Goal: Check status: Verify the current state of an ongoing process or item

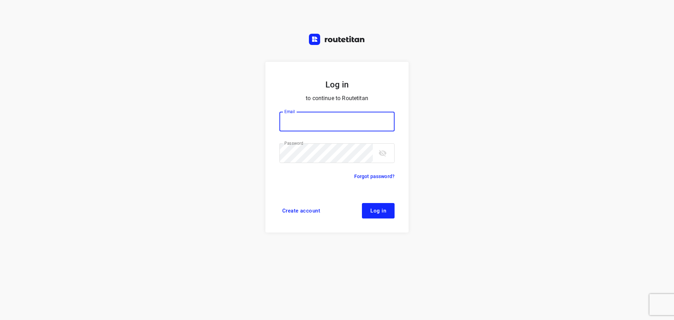
type input "[EMAIL_ADDRESS][DOMAIN_NAME]"
click at [378, 206] on button "Log in" at bounding box center [378, 210] width 33 height 15
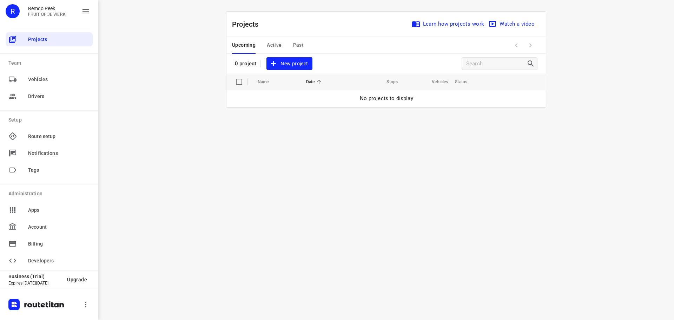
click at [304, 43] on div "Upcoming Active Past" at bounding box center [273, 45] width 83 height 17
click at [298, 44] on span "Past" at bounding box center [298, 45] width 11 height 9
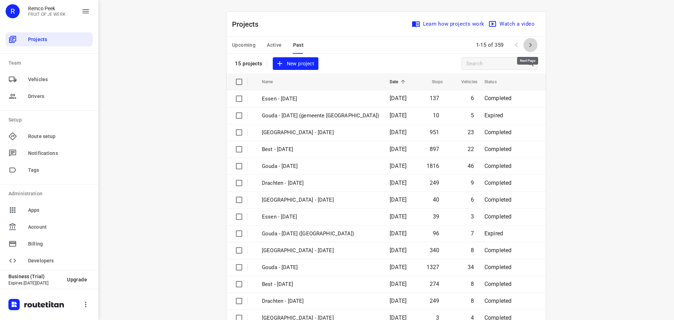
click at [529, 44] on icon "button" at bounding box center [530, 45] width 8 height 8
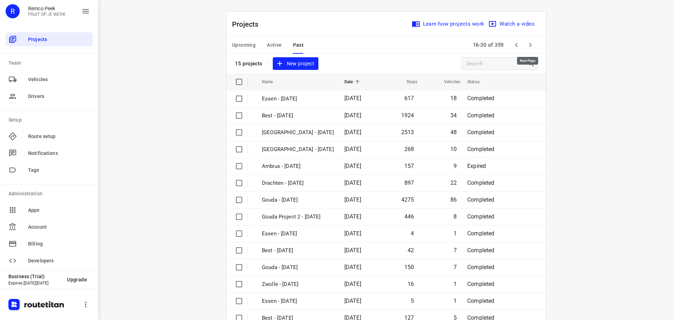
click at [529, 44] on icon "button" at bounding box center [530, 45] width 8 height 8
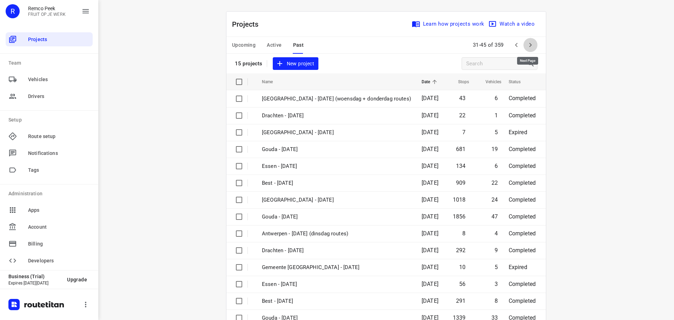
click at [530, 44] on icon "button" at bounding box center [530, 45] width 8 height 8
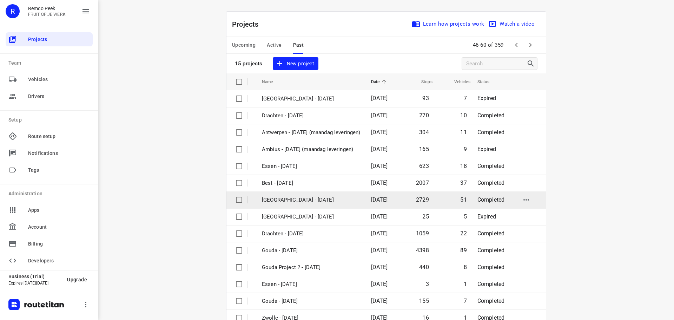
click at [284, 202] on p "[GEOGRAPHIC_DATA] - [DATE]" at bounding box center [311, 200] width 99 height 8
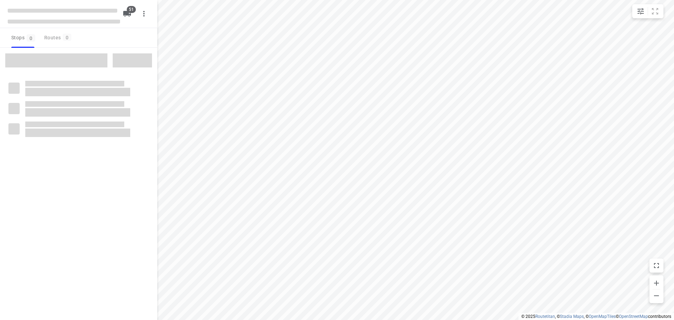
type input "distance"
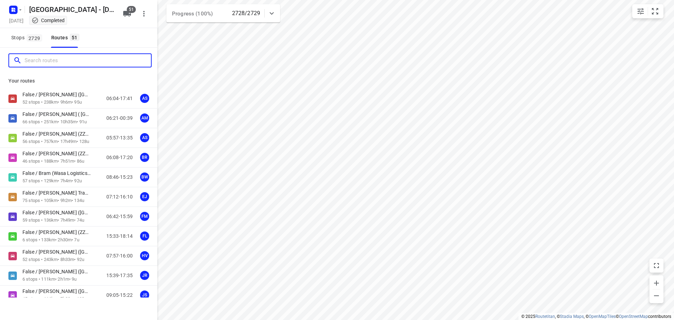
click at [47, 60] on input "Search routes" at bounding box center [88, 60] width 126 height 11
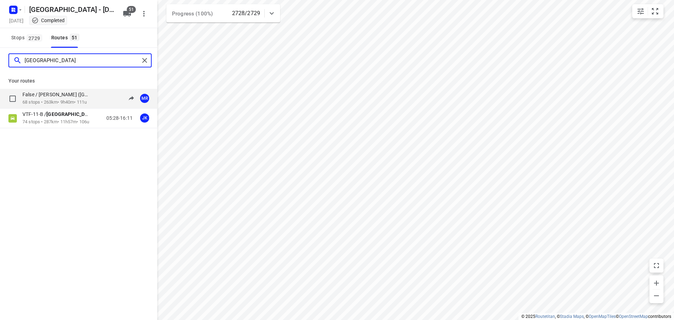
type input "[GEOGRAPHIC_DATA]"
click at [56, 93] on p "False / [PERSON_NAME] ([GEOGRAPHIC_DATA])" at bounding box center [58, 94] width 72 height 6
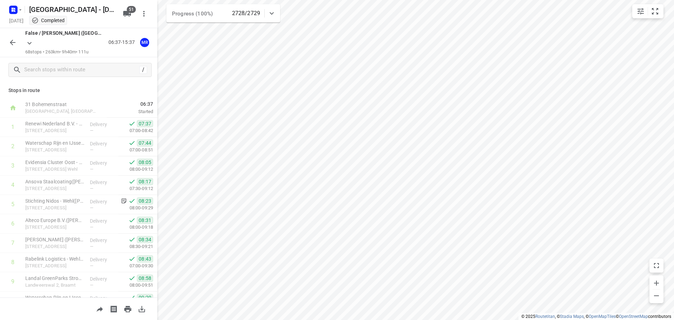
click at [8, 40] on button "button" at bounding box center [13, 42] width 14 height 14
